Goal: Information Seeking & Learning: Learn about a topic

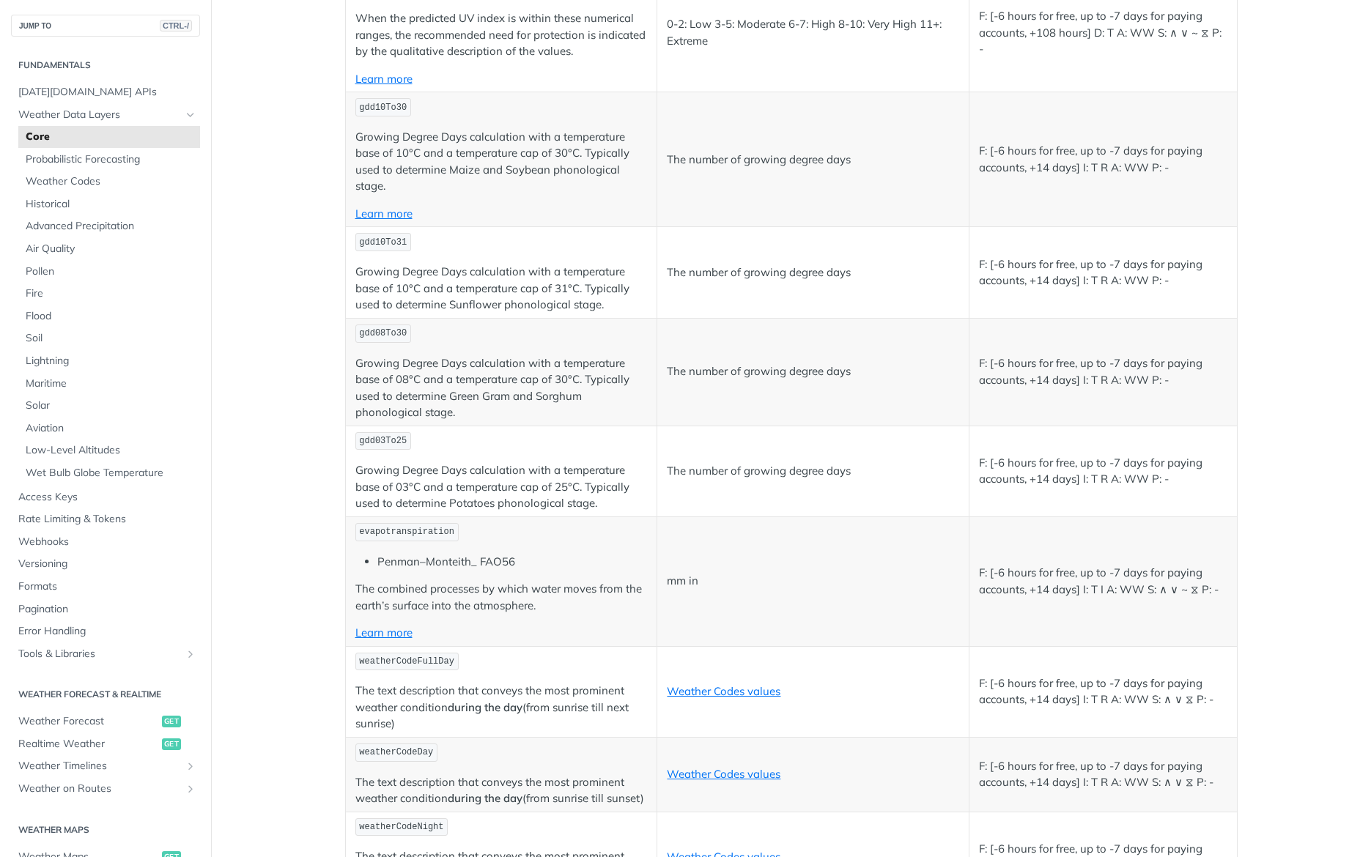
scroll to position [6816, 0]
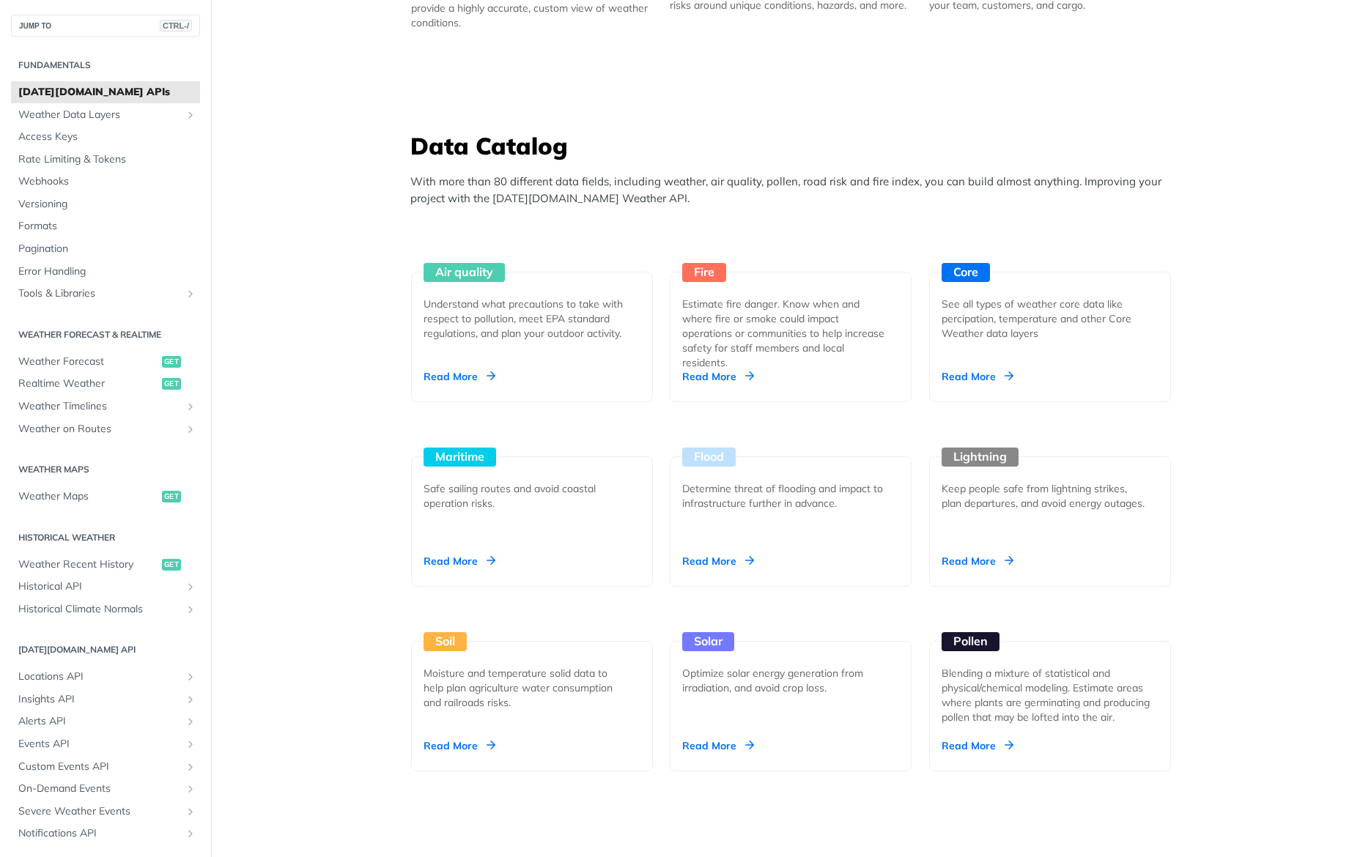
scroll to position [1319, 0]
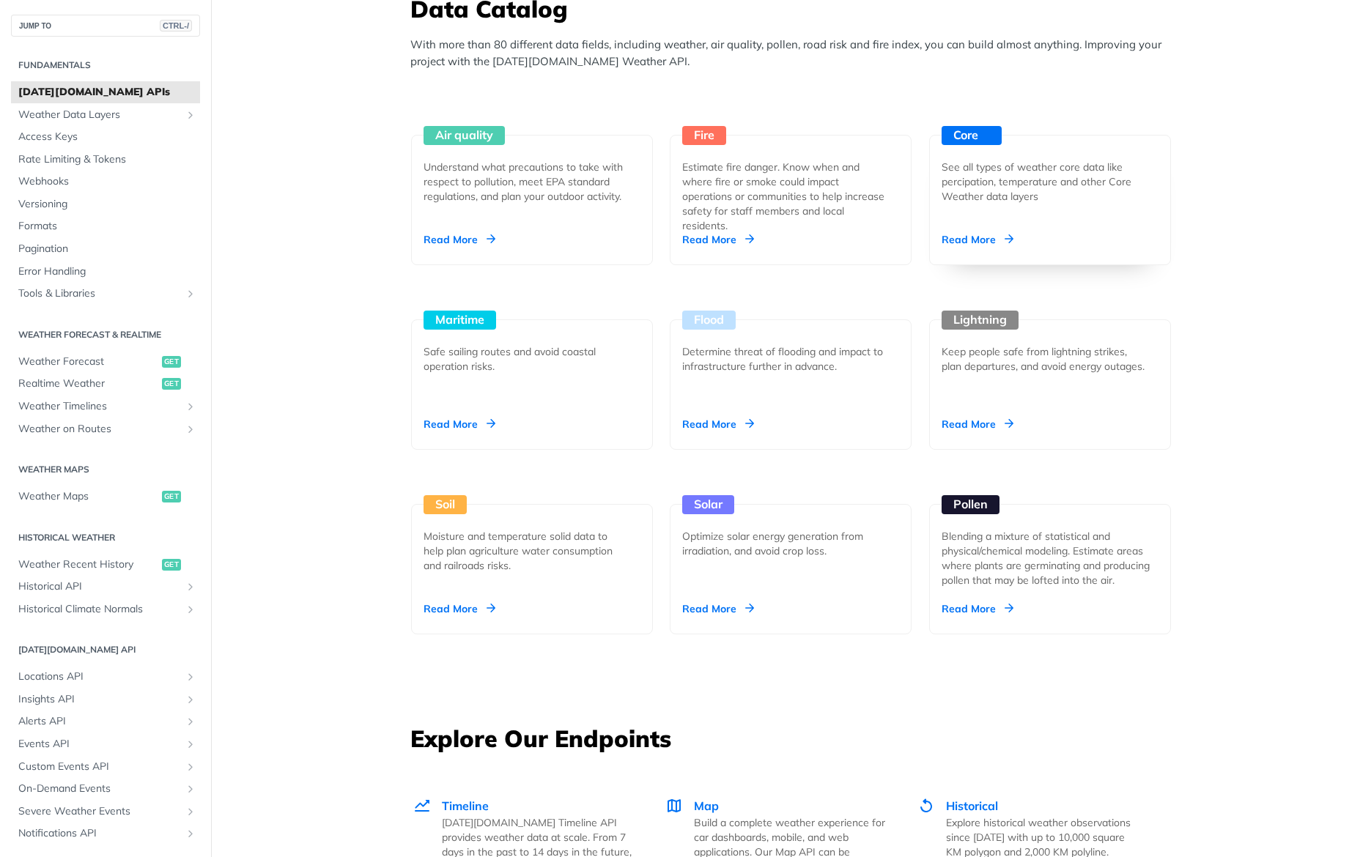
click at [984, 179] on div "See all types of weather core data like percipation, temperature and other Core…" at bounding box center [1044, 182] width 205 height 44
click at [981, 550] on div "Blending a mixture of statistical and physical/chemical modeling. Estimate area…" at bounding box center [1050, 558] width 217 height 59
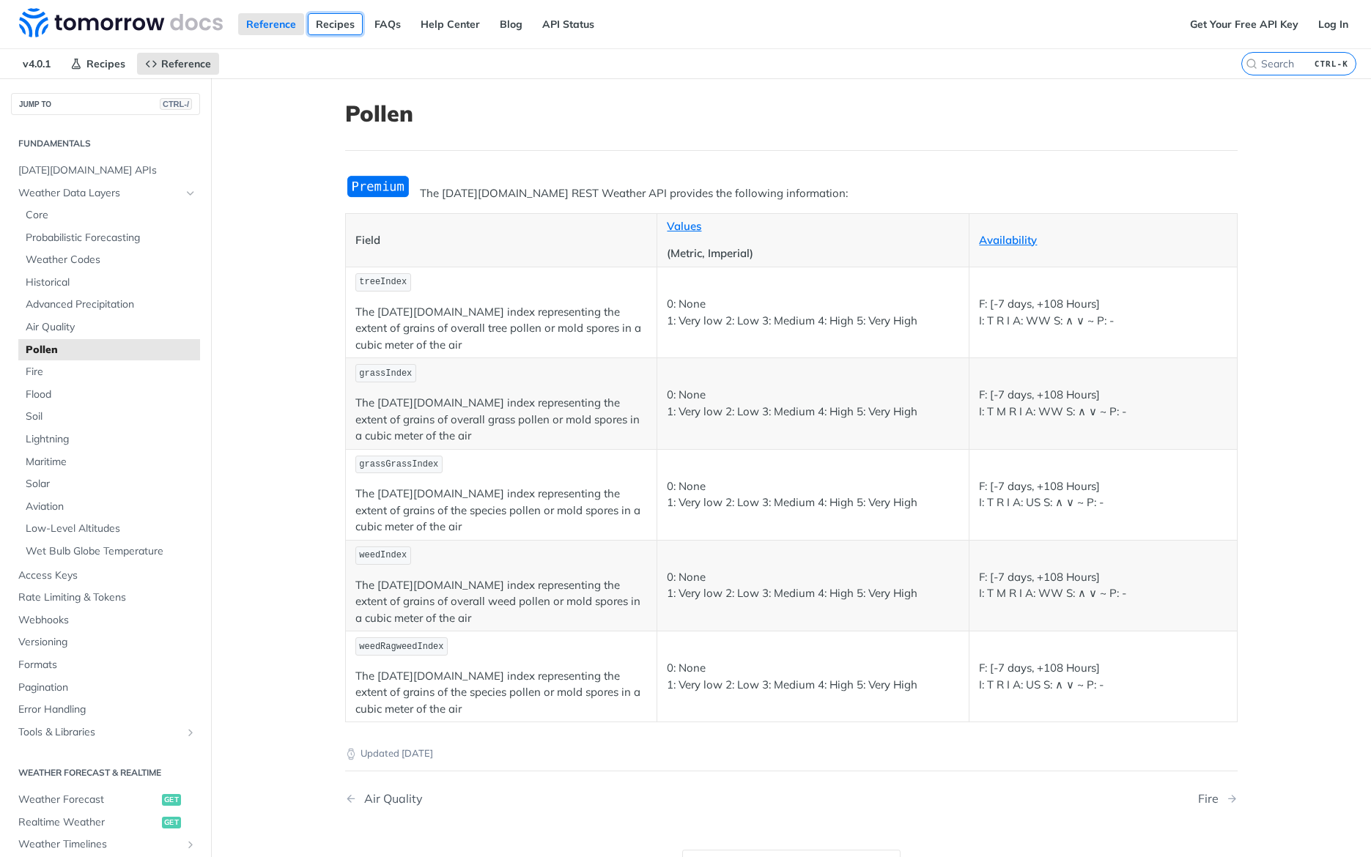
click at [321, 21] on link "Recipes" at bounding box center [335, 24] width 55 height 22
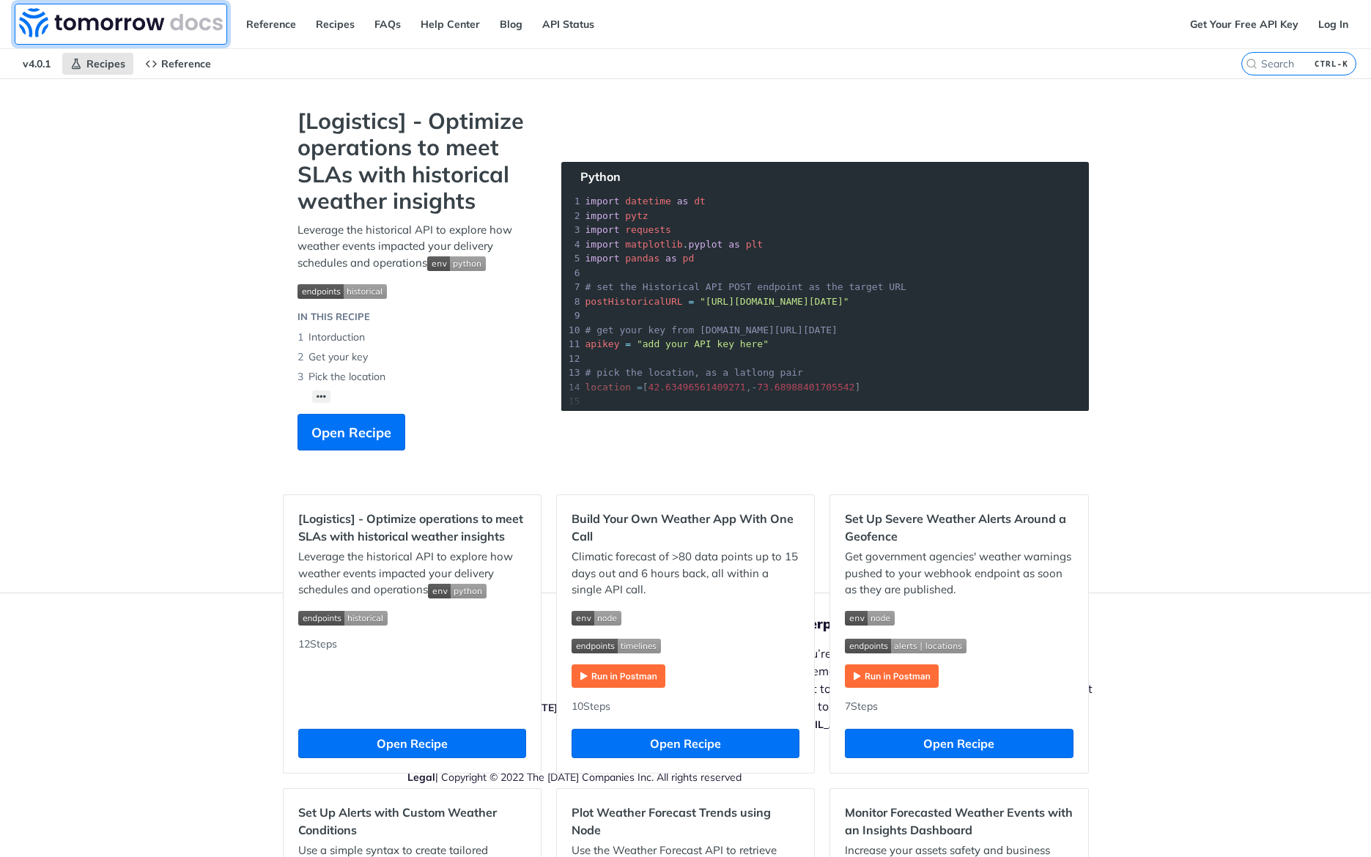
click at [128, 25] on img at bounding box center [121, 22] width 204 height 29
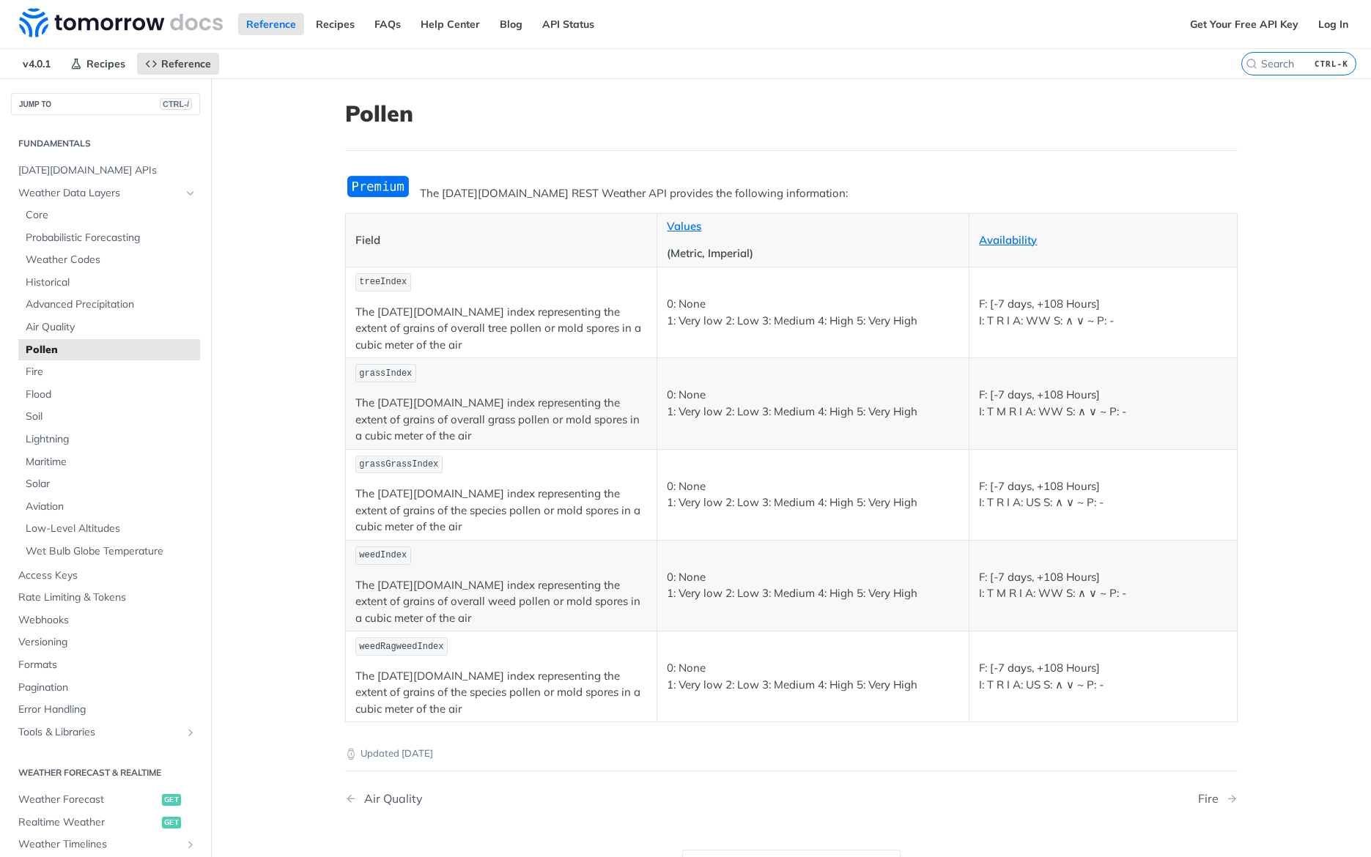
drag, startPoint x: 995, startPoint y: 78, endPoint x: 998, endPoint y: 71, distance: 7.5
